Goal: Find specific page/section: Find specific page/section

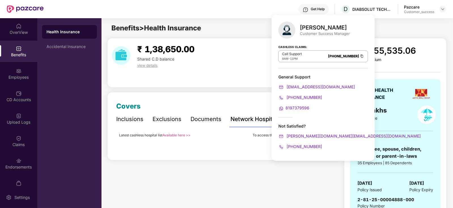
scroll to position [36, 0]
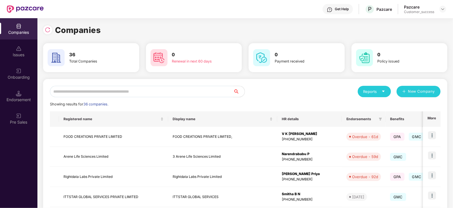
click at [110, 89] on input "text" at bounding box center [142, 91] width 184 height 11
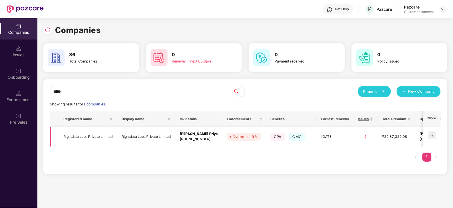
type input "*****"
click at [76, 136] on td "Rightdata Labs Private Limited" at bounding box center [88, 136] width 58 height 20
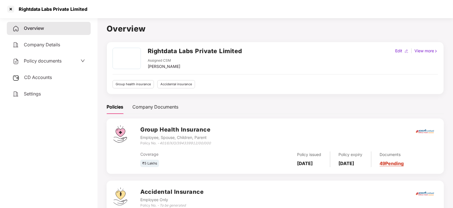
click at [31, 65] on div "Policy documents" at bounding box center [36, 60] width 49 height 7
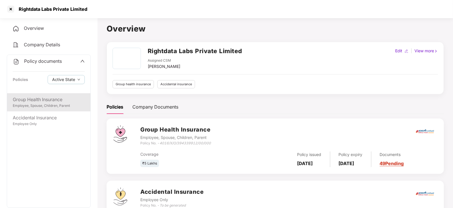
click at [47, 104] on div "Employee, Spouse, Children, Parent" at bounding box center [49, 105] width 72 height 5
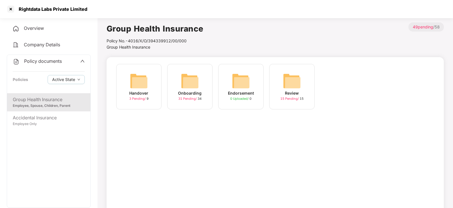
click at [195, 77] on img at bounding box center [190, 81] width 18 height 18
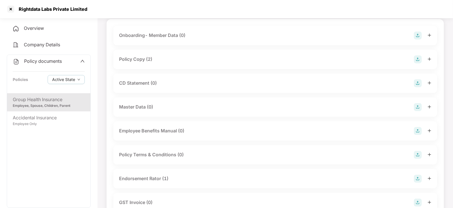
scroll to position [38, 0]
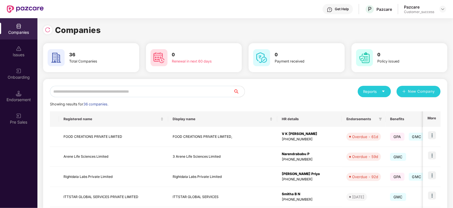
click at [100, 91] on input "text" at bounding box center [142, 91] width 184 height 11
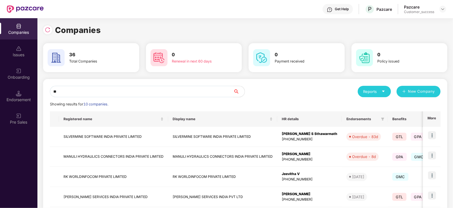
type input "*"
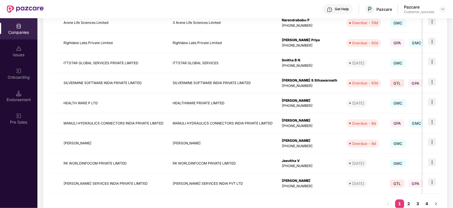
scroll to position [151, 0]
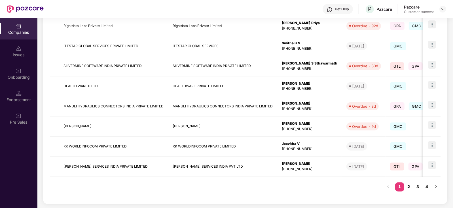
click at [409, 187] on link "2" at bounding box center [408, 186] width 9 height 9
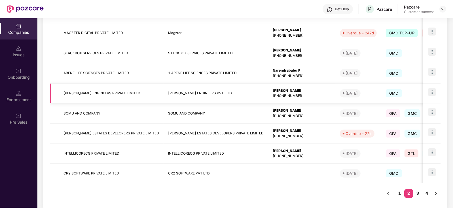
scroll to position [147, 0]
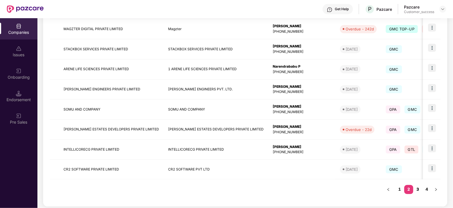
click at [417, 187] on link "3" at bounding box center [418, 189] width 9 height 9
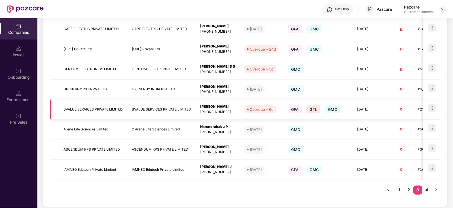
scroll to position [151, 0]
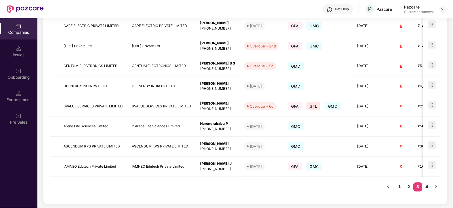
click at [428, 186] on link "4" at bounding box center [427, 186] width 9 height 9
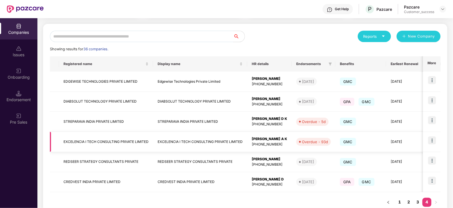
scroll to position [55, 0]
click at [315, 122] on div "Overdue - 5d" at bounding box center [314, 122] width 24 height 6
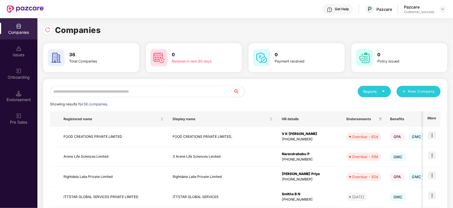
click at [76, 91] on input "text" at bounding box center [142, 91] width 184 height 11
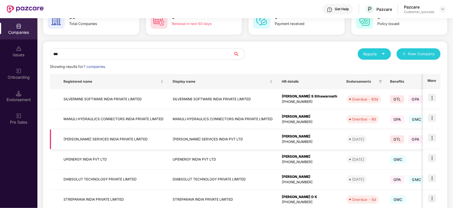
scroll to position [38, 0]
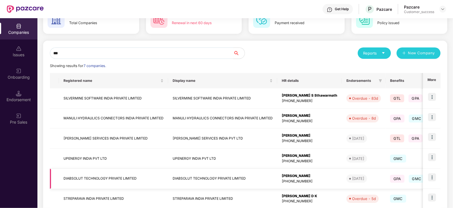
type input "***"
click at [431, 176] on img at bounding box center [432, 177] width 8 height 8
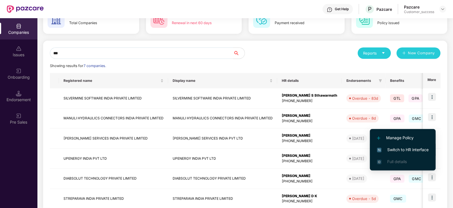
click at [405, 146] on li "Switch to HR interface" at bounding box center [403, 150] width 66 height 12
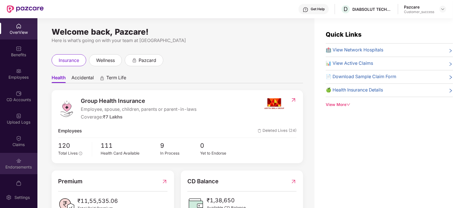
click at [21, 165] on div "Endorsements" at bounding box center [18, 167] width 37 height 6
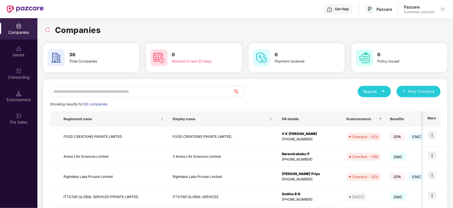
click at [85, 94] on input "text" at bounding box center [142, 91] width 184 height 11
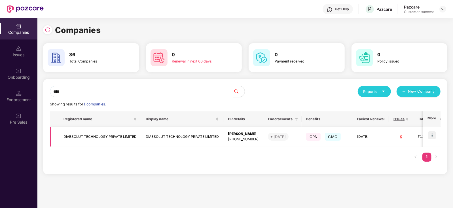
type input "****"
click at [208, 132] on td "DIABSOLUT TECHNOLOGY PRIVATE LIMITED" at bounding box center [182, 136] width 82 height 20
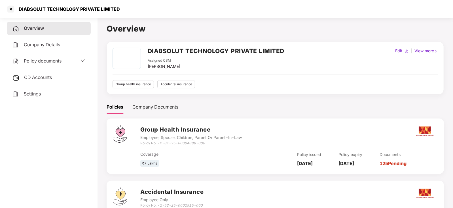
scroll to position [41, 0]
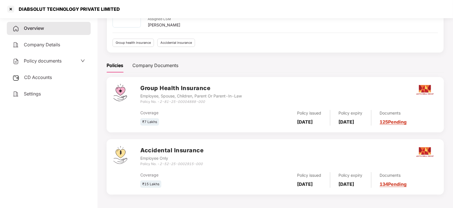
click at [396, 121] on link "125 Pending" at bounding box center [393, 122] width 27 height 6
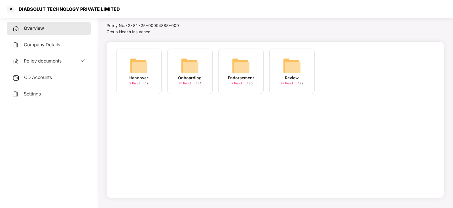
click at [191, 69] on img at bounding box center [190, 65] width 18 height 18
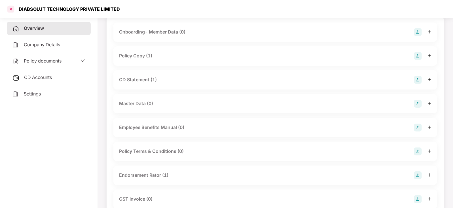
click at [14, 9] on div at bounding box center [10, 9] width 9 height 9
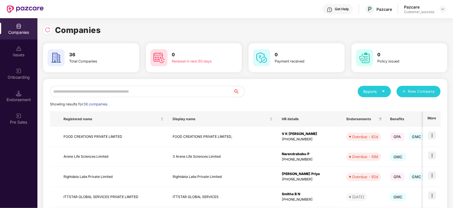
scroll to position [0, 0]
click at [82, 92] on input "text" at bounding box center [142, 91] width 184 height 11
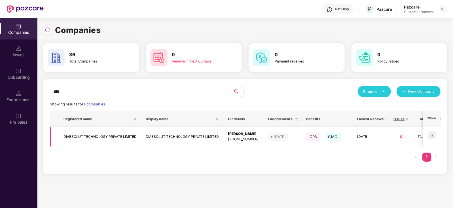
type input "****"
click at [312, 138] on span "GPA" at bounding box center [313, 136] width 14 height 8
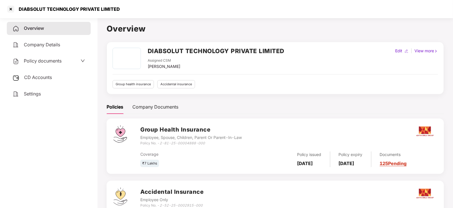
click at [402, 164] on link "125 Pending" at bounding box center [393, 163] width 27 height 6
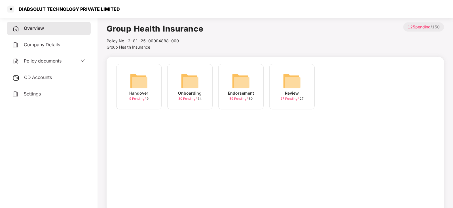
click at [240, 99] on span "59 Pending /" at bounding box center [238, 98] width 19 height 4
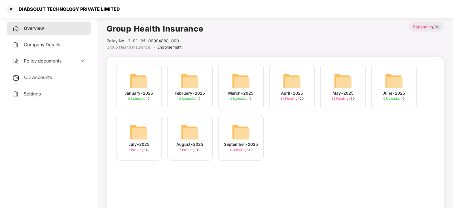
click at [190, 149] on span "7 Pending /" at bounding box center [188, 149] width 17 height 4
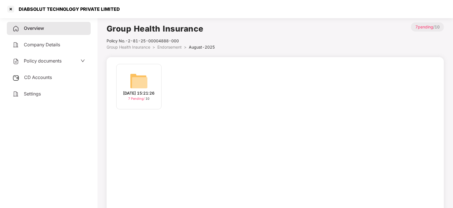
click at [139, 100] on span "7 Pending /" at bounding box center [136, 98] width 17 height 4
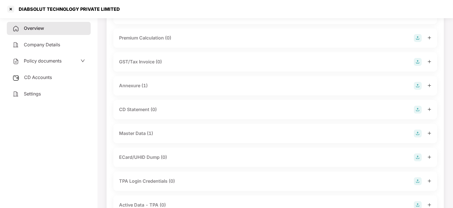
scroll to position [64, 0]
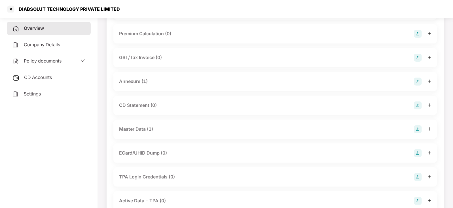
click at [139, 128] on div "Master Data (1)" at bounding box center [136, 128] width 34 height 7
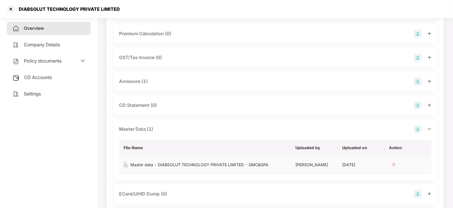
click at [125, 165] on img at bounding box center [126, 165] width 5 height 6
click at [146, 163] on div "Master data - DIABSOLUT TECHNOLOGY PRIVATE LIMITED - GMC&GPA" at bounding box center [199, 164] width 138 height 6
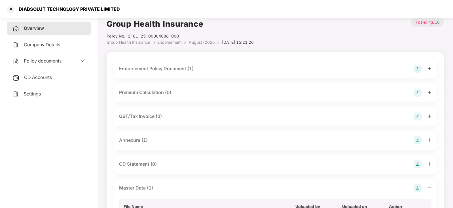
scroll to position [0, 0]
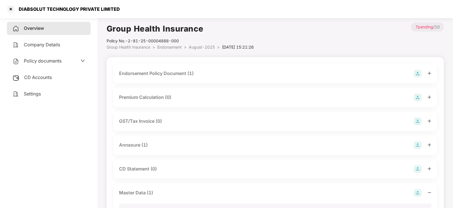
click at [33, 7] on div "DIABSOLUT TECHNOLOGY PRIVATE LIMITED" at bounding box center [67, 9] width 105 height 6
copy div "DIABSOLUT"
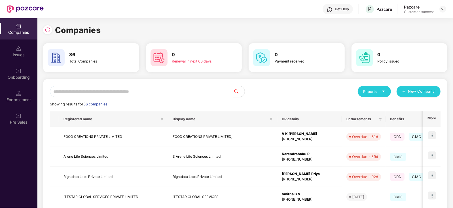
click at [96, 92] on input "text" at bounding box center [142, 91] width 184 height 11
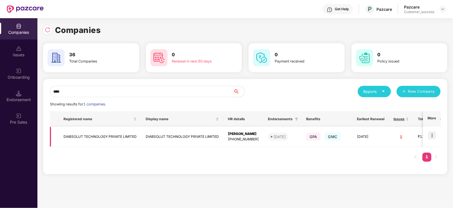
type input "****"
click at [434, 133] on img at bounding box center [432, 135] width 8 height 8
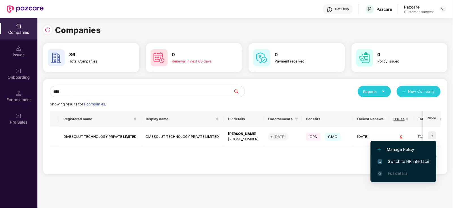
click at [414, 162] on span "Switch to HR interface" at bounding box center [404, 161] width 52 height 6
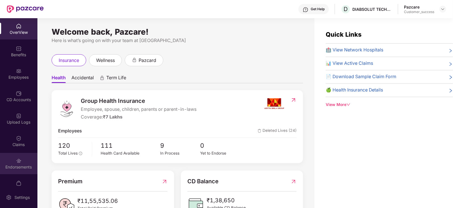
click at [12, 166] on div "Endorsements" at bounding box center [18, 167] width 37 height 6
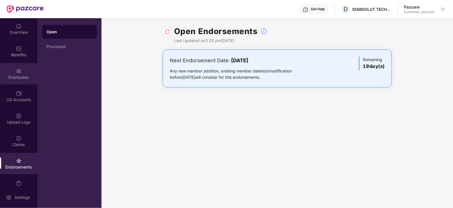
click at [19, 73] on img at bounding box center [19, 71] width 6 height 6
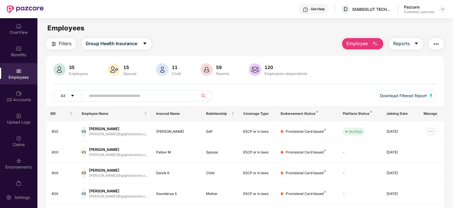
click at [64, 41] on span "Filters" at bounding box center [65, 43] width 13 height 7
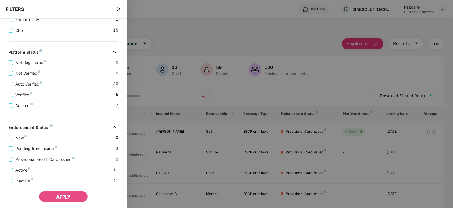
scroll to position [185, 0]
click at [231, 31] on div at bounding box center [226, 104] width 453 height 208
click at [117, 10] on icon "close" at bounding box center [119, 9] width 5 height 5
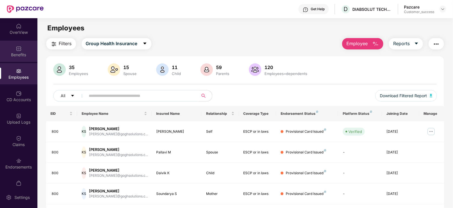
click at [20, 50] on img at bounding box center [19, 49] width 6 height 6
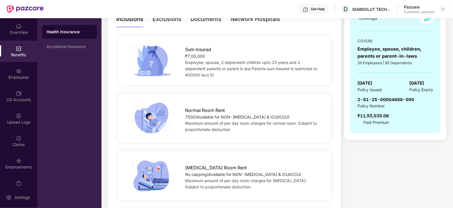
scroll to position [0, 0]
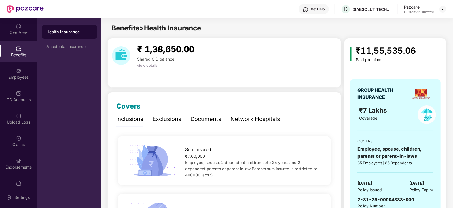
click at [210, 118] on div "Documents" at bounding box center [206, 119] width 31 height 9
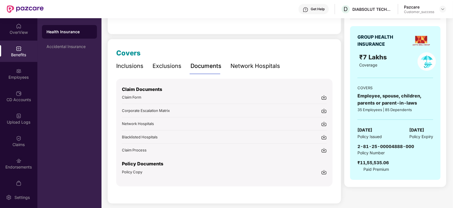
scroll to position [56, 0]
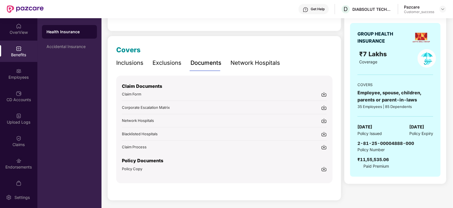
click at [324, 167] on img at bounding box center [324, 169] width 6 height 6
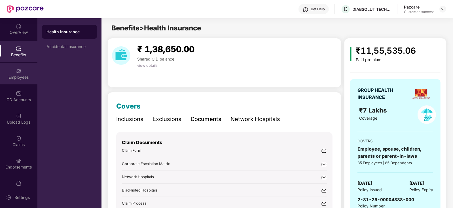
click at [19, 73] on div "Employees" at bounding box center [18, 73] width 37 height 21
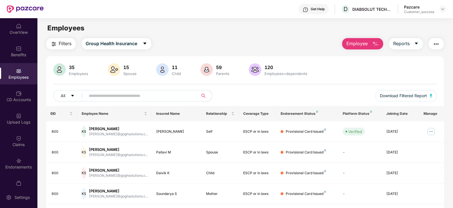
click at [69, 44] on span "Filters" at bounding box center [65, 43] width 13 height 7
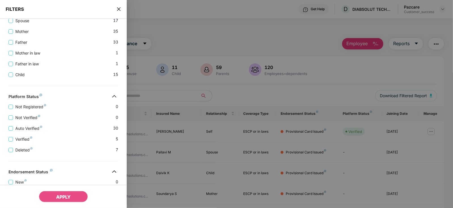
scroll to position [204, 0]
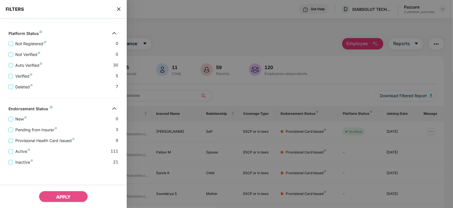
click at [179, 46] on div at bounding box center [226, 104] width 453 height 208
click at [118, 10] on icon "close" at bounding box center [119, 9] width 5 height 5
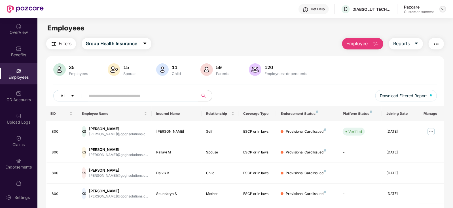
click at [442, 9] on img at bounding box center [443, 9] width 5 height 5
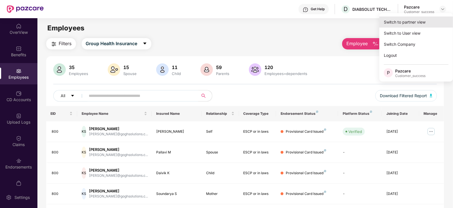
click at [398, 22] on div "Switch to partner view" at bounding box center [416, 21] width 74 height 11
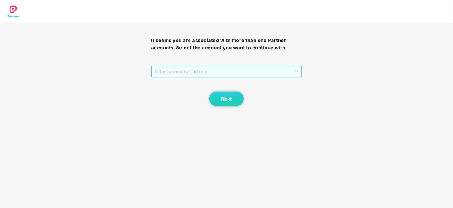
click at [240, 76] on span "Select company and role" at bounding box center [227, 71] width 144 height 11
click at [176, 85] on div "Pazcare - CUSTOMER_SUCCESS" at bounding box center [227, 83] width 144 height 6
click at [222, 104] on button "Next" at bounding box center [227, 99] width 34 height 14
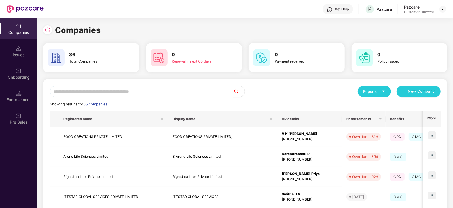
click at [128, 91] on input "text" at bounding box center [142, 91] width 184 height 11
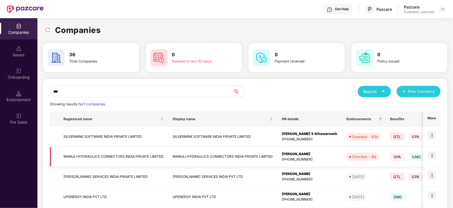
scroll to position [91, 0]
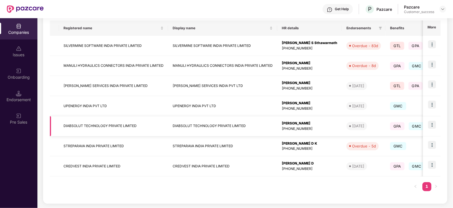
type input "***"
click at [78, 130] on td "DIABSOLUT TECHNOLOGY PRIVATE LIMITED" at bounding box center [113, 126] width 109 height 20
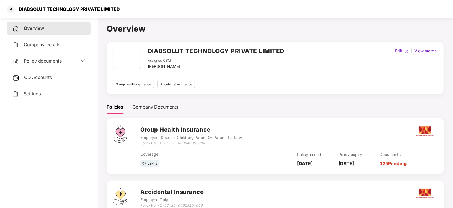
click at [38, 64] on div "Policy documents" at bounding box center [36, 60] width 49 height 7
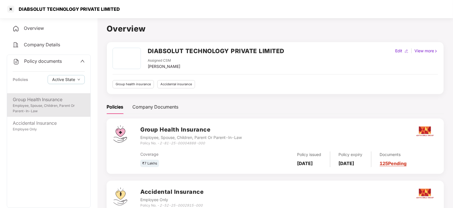
click at [43, 100] on div "Group Health Insurance" at bounding box center [49, 99] width 72 height 7
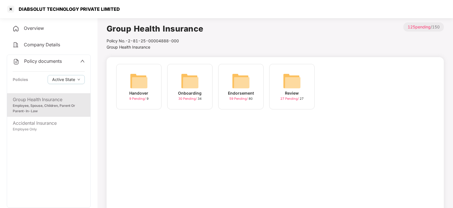
click at [228, 79] on div "Endorsement 59 Pending / 80" at bounding box center [240, 86] width 45 height 45
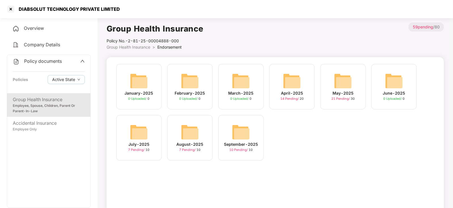
scroll to position [15, 0]
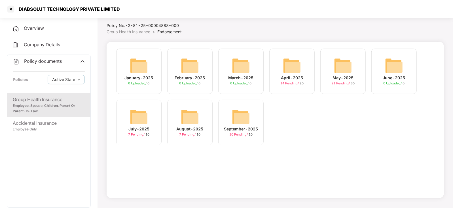
click at [187, 112] on img at bounding box center [190, 116] width 18 height 18
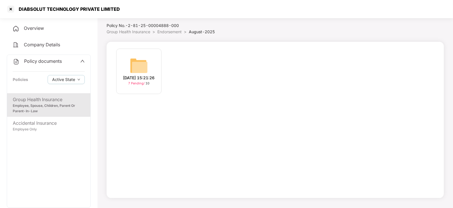
click at [168, 34] on li "Endorsement >" at bounding box center [172, 32] width 31 height 6
click at [170, 32] on span "Endorsement" at bounding box center [169, 31] width 24 height 5
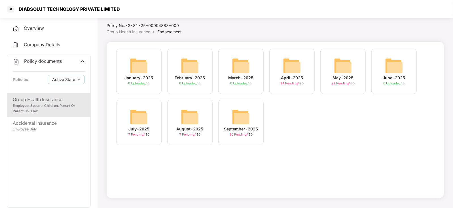
click at [244, 113] on img at bounding box center [241, 116] width 18 height 18
